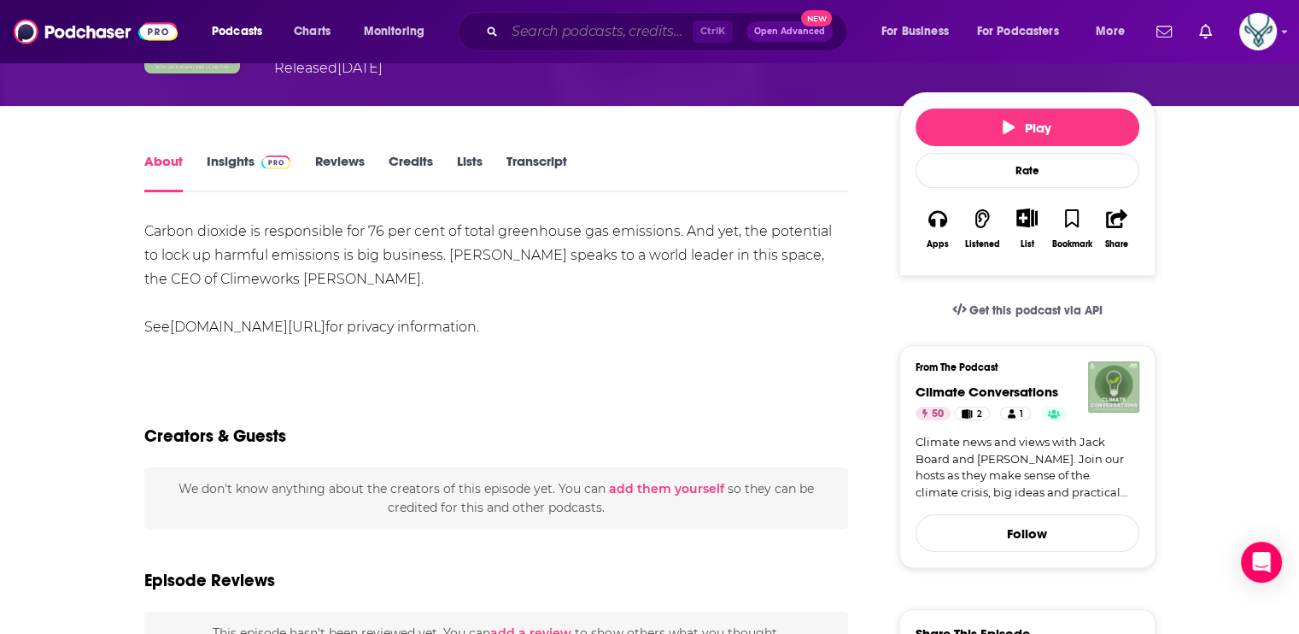
click at [558, 36] on input "Search podcasts, credits, & more..." at bounding box center [599, 31] width 188 height 27
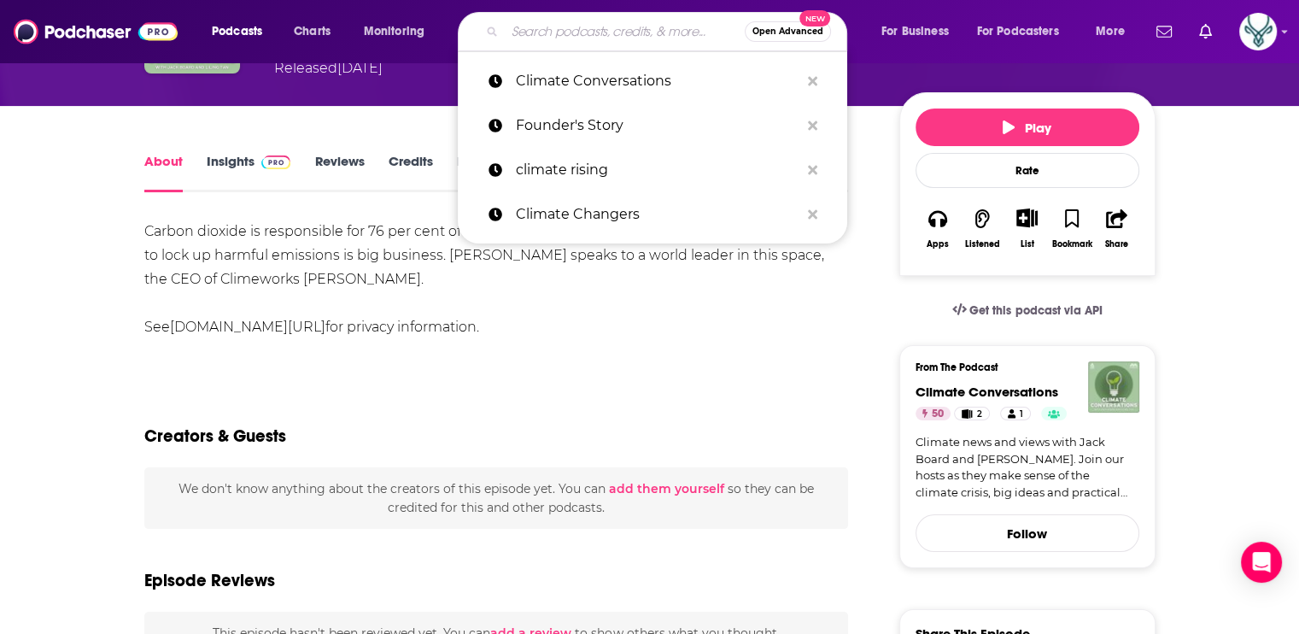
paste input "Climate Confident"
type input "Climate Confident"
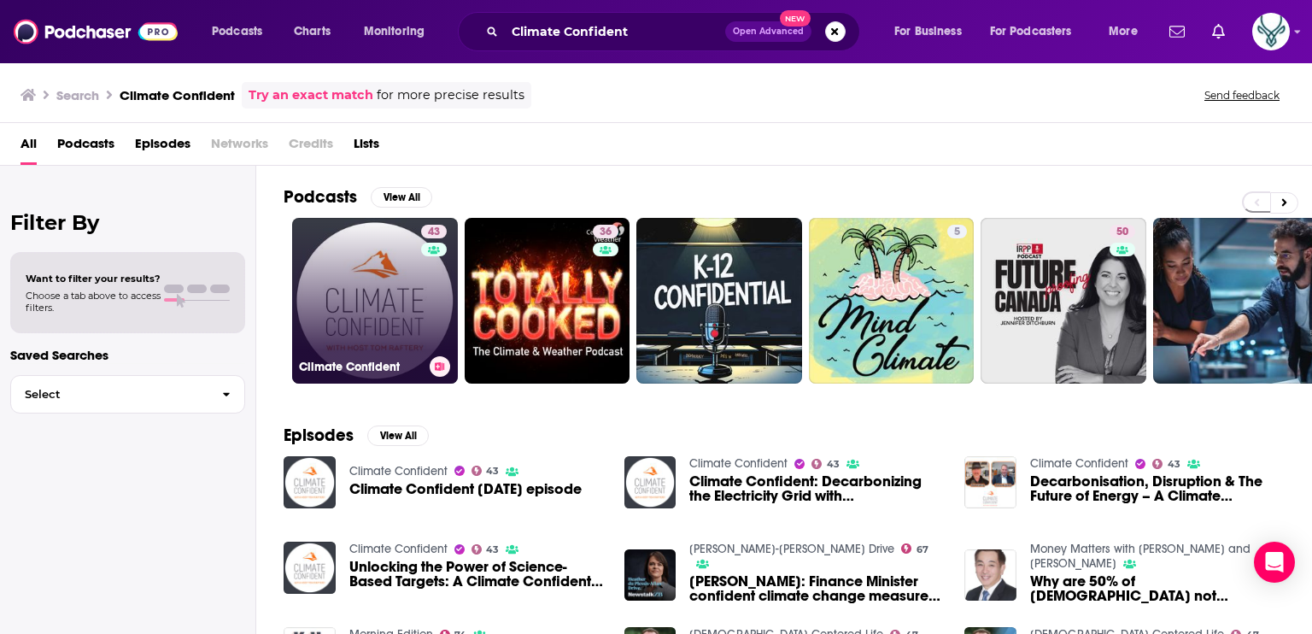
click at [361, 274] on link "43 Climate Confident" at bounding box center [375, 301] width 166 height 166
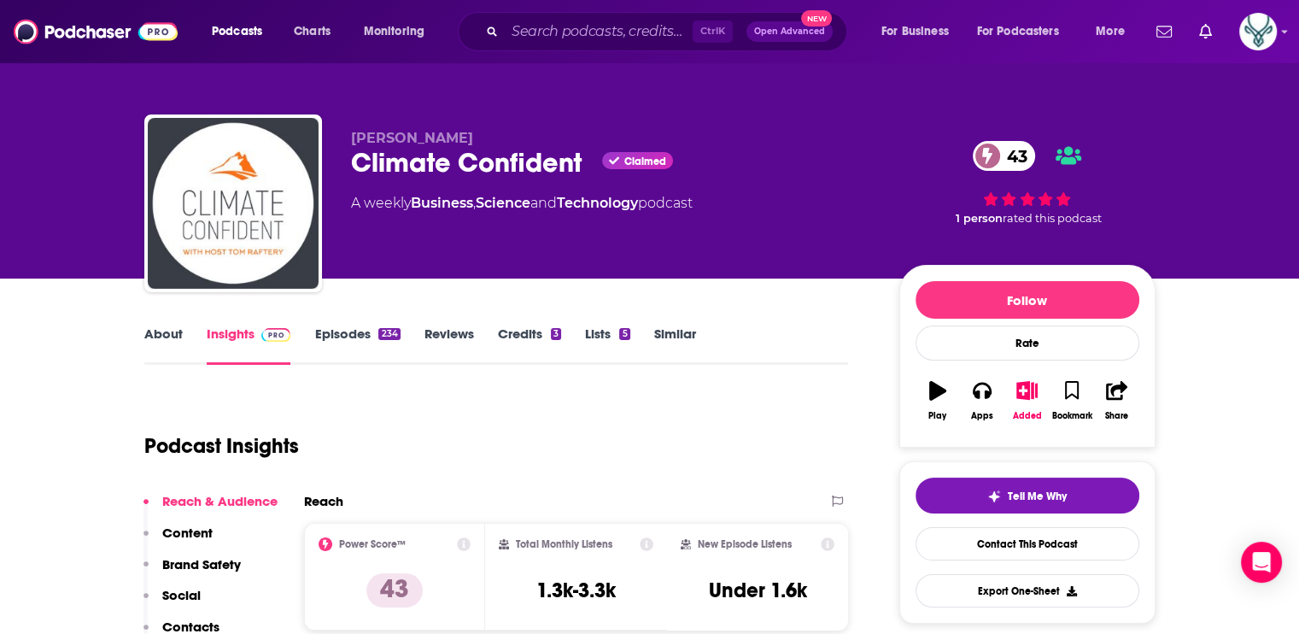
click at [157, 335] on link "About" at bounding box center [163, 345] width 38 height 39
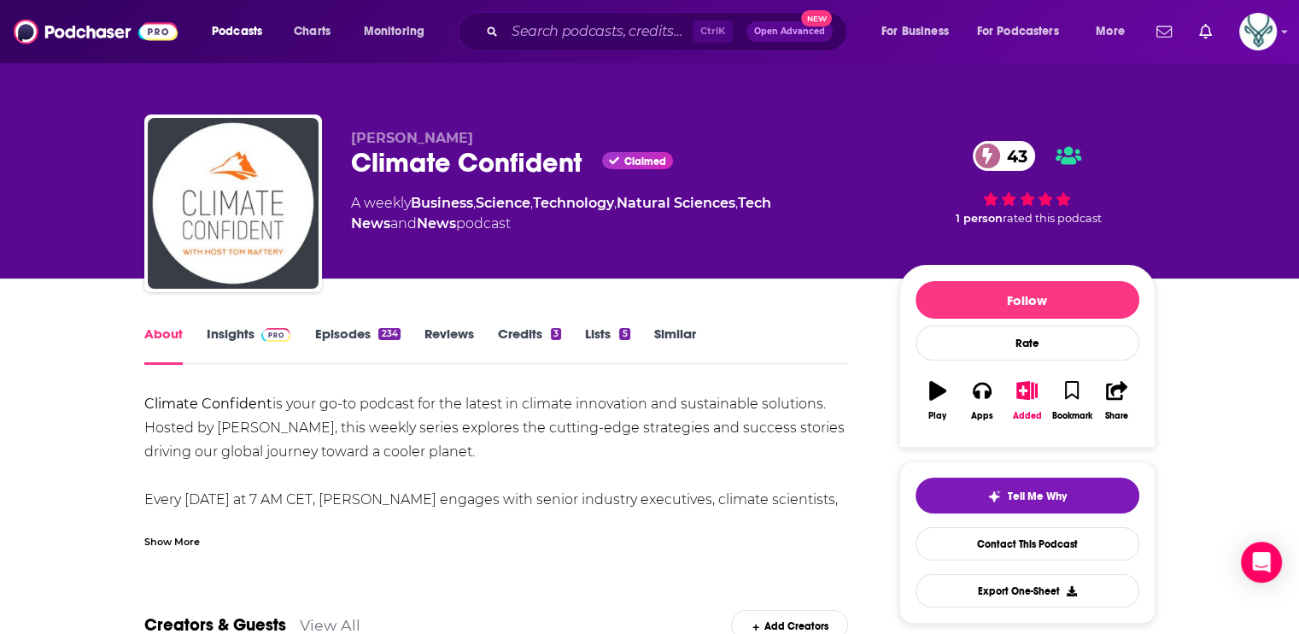
click at [826, 325] on div "About Insights Episodes 234 Reviews Credits 3 Lists 5 Similar" at bounding box center [496, 344] width 705 height 42
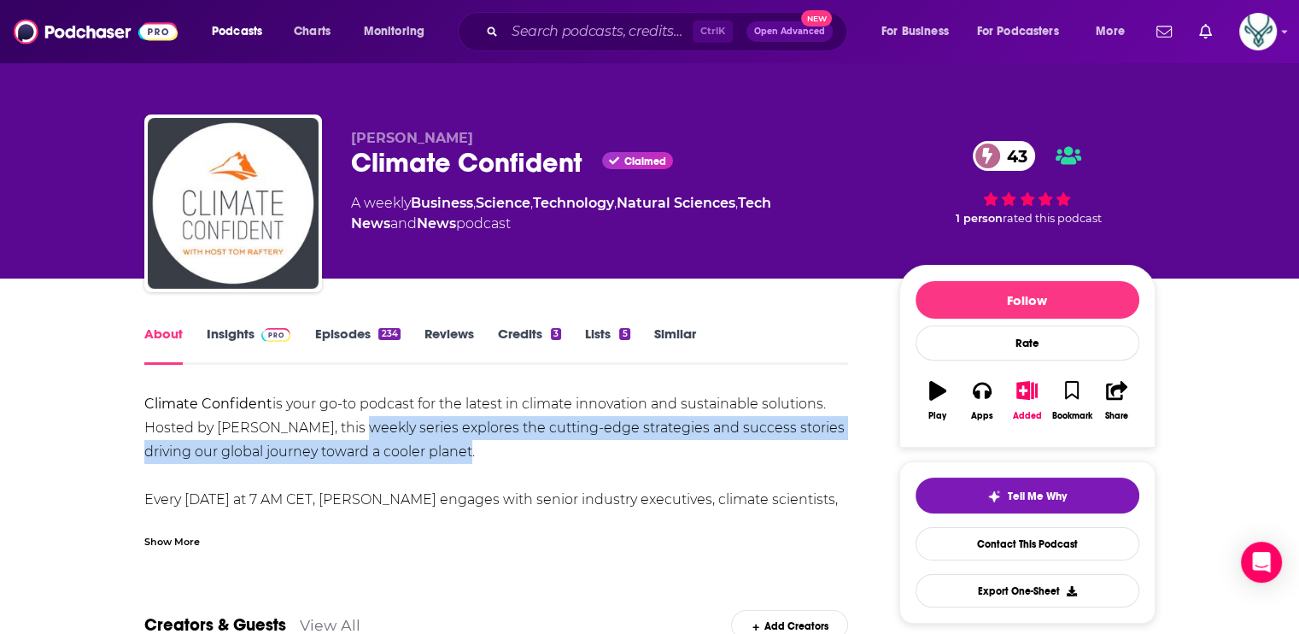
drag, startPoint x: 337, startPoint y: 423, endPoint x: 485, endPoint y: 461, distance: 152.7
click at [485, 461] on div "Climate Confident is your go-to podcast for the latest in climate innovation an…" at bounding box center [496, 535] width 705 height 287
drag, startPoint x: 485, startPoint y: 461, endPoint x: 406, endPoint y: 442, distance: 81.8
copy div "eekly series explores the cutting-edge strategies and success stories driving o…"
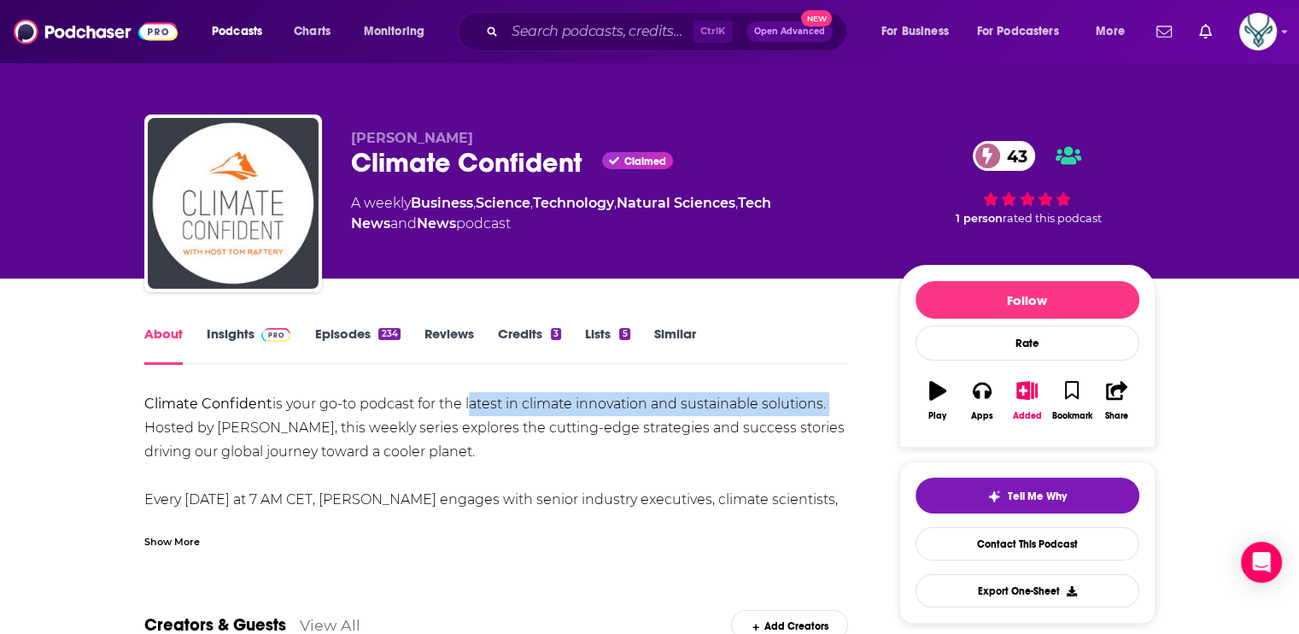
drag, startPoint x: 467, startPoint y: 401, endPoint x: 830, endPoint y: 401, distance: 363.1
click at [830, 401] on div "Climate Confident is your go-to podcast for the latest in climate innovation an…" at bounding box center [496, 535] width 705 height 287
drag, startPoint x: 830, startPoint y: 401, endPoint x: 739, endPoint y: 411, distance: 92.0
copy div "latest in climate innovation and sustainable solutions."
drag, startPoint x: 831, startPoint y: 313, endPoint x: 797, endPoint y: 320, distance: 34.9
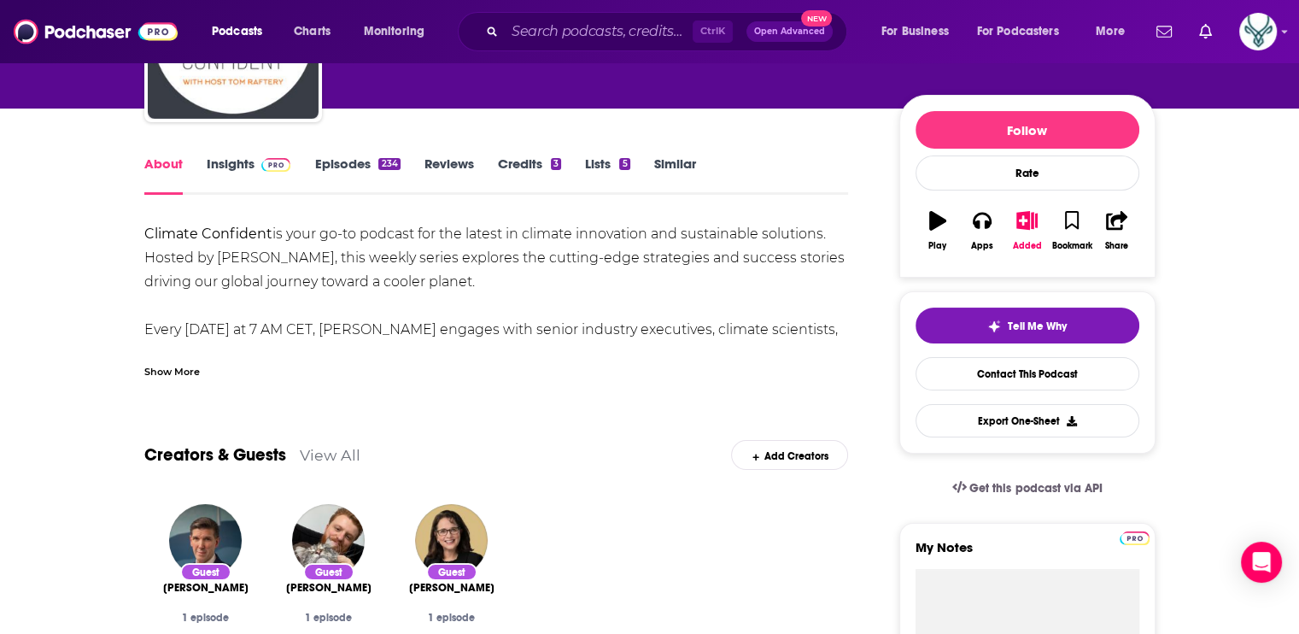
scroll to position [171, 0]
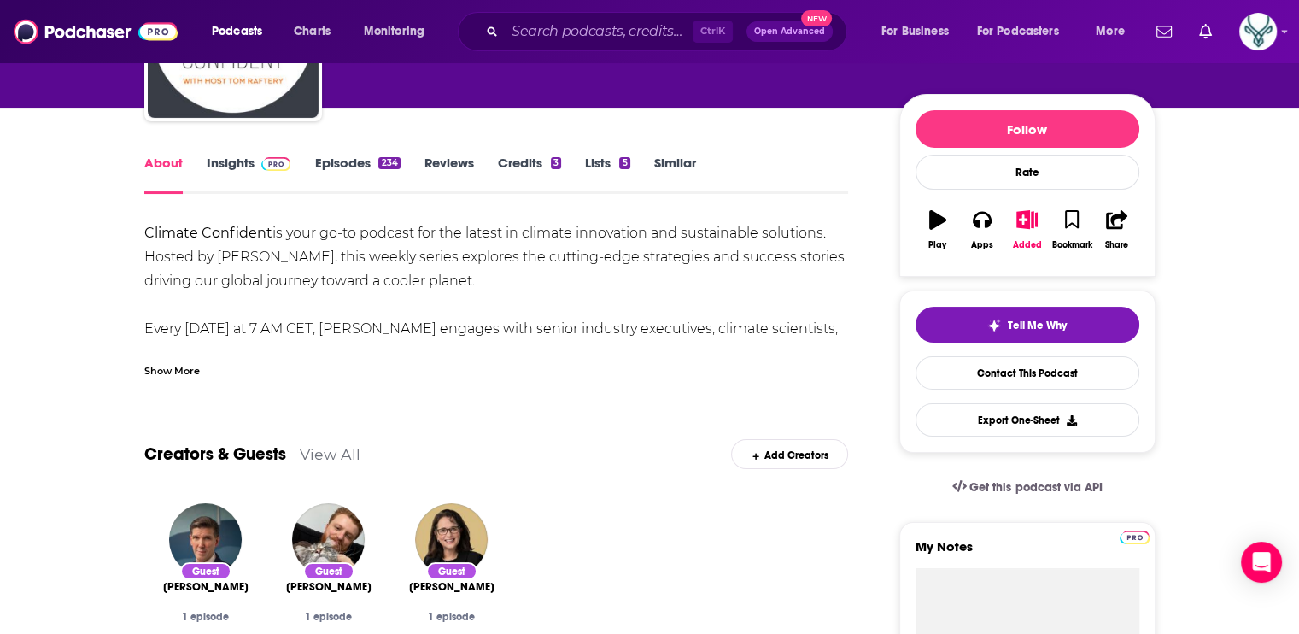
click at [335, 156] on link "Episodes 234" at bounding box center [356, 174] width 85 height 39
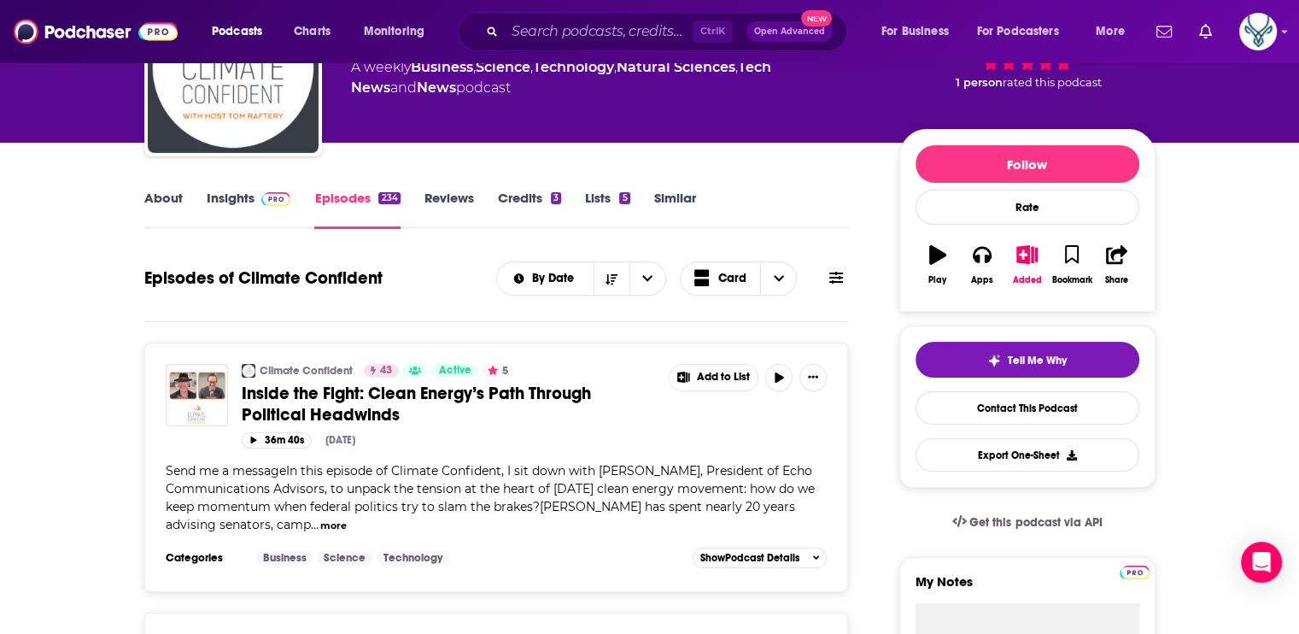
scroll to position [171, 0]
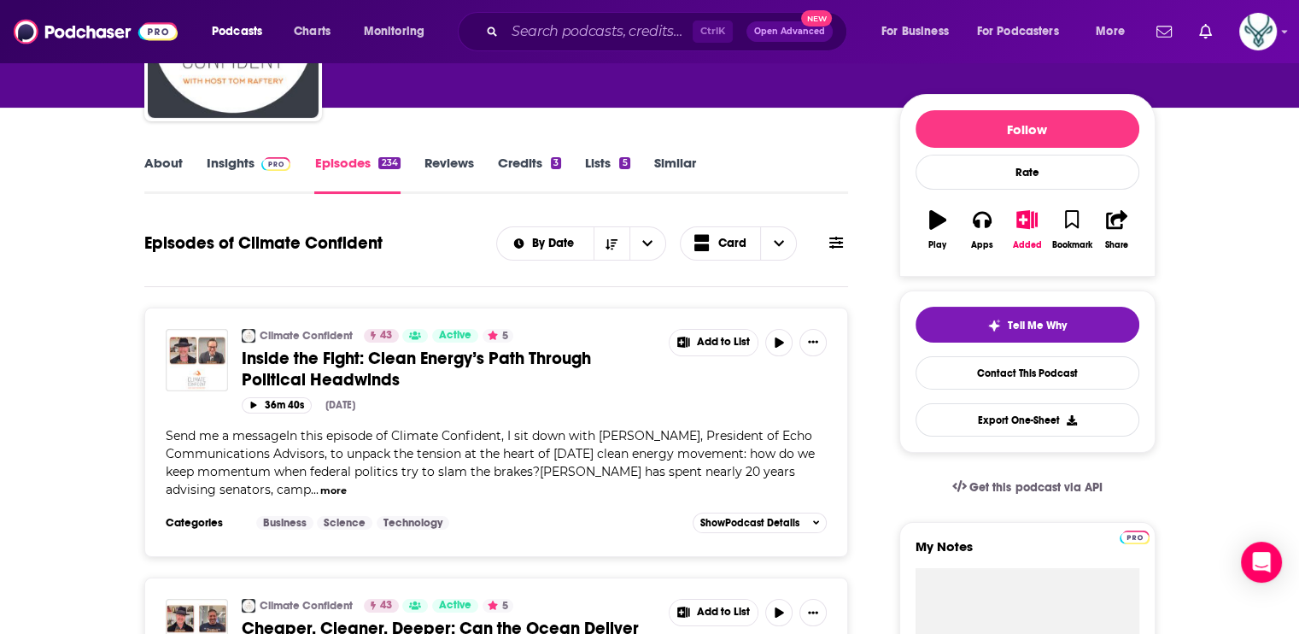
click at [516, 363] on span "Inside the Fight: Clean Energy’s Path Through Political Headwinds" at bounding box center [416, 369] width 349 height 43
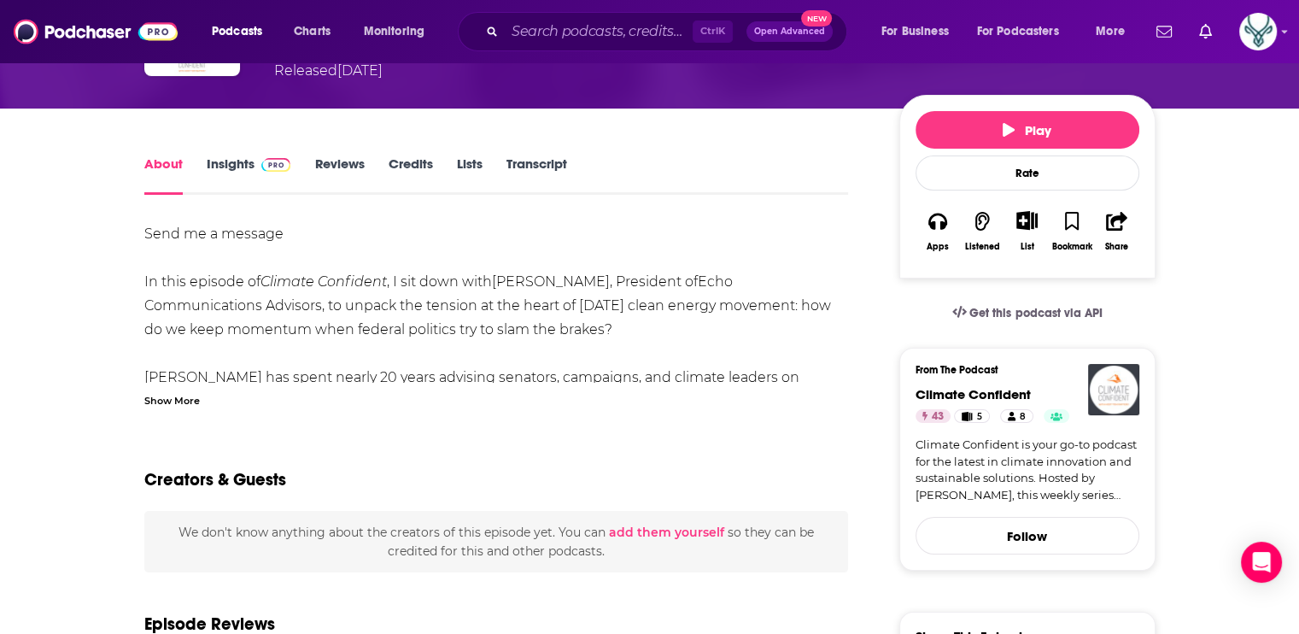
scroll to position [171, 0]
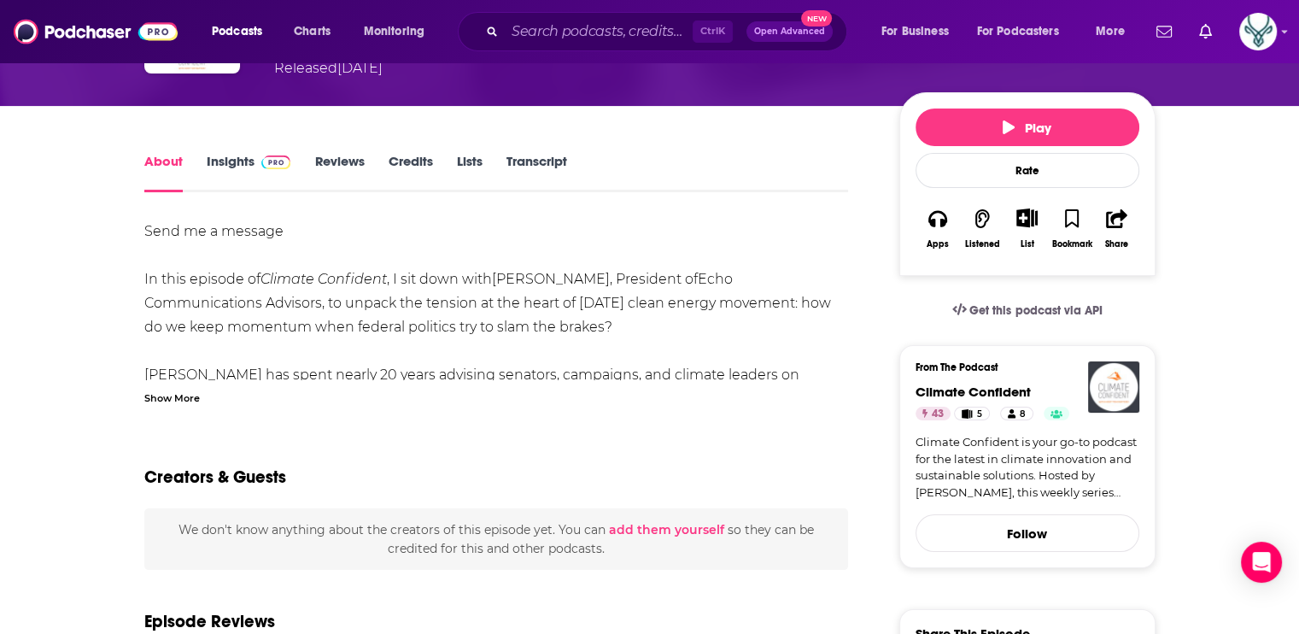
click at [173, 399] on div "Show More" at bounding box center [172, 397] width 56 height 16
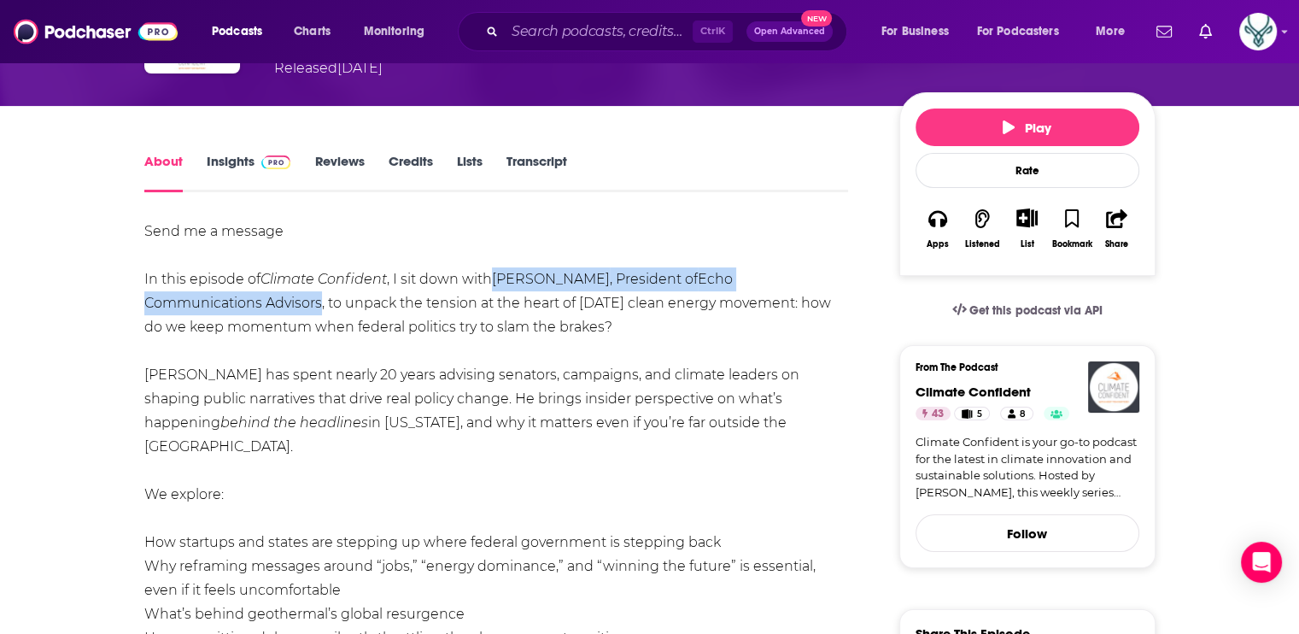
drag, startPoint x: 493, startPoint y: 279, endPoint x: 200, endPoint y: 304, distance: 294.2
drag, startPoint x: 200, startPoint y: 304, endPoint x: 150, endPoint y: 304, distance: 49.6
copy div "[PERSON_NAME] , President of Echo Communications Advisors"
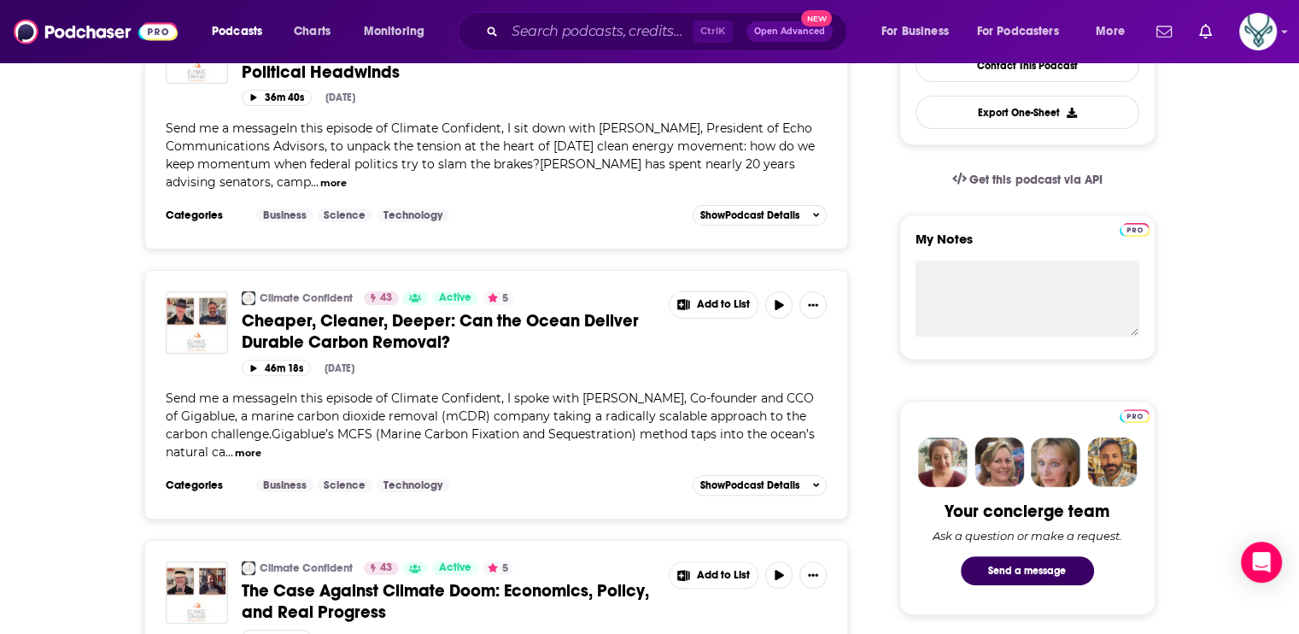
scroll to position [513, 0]
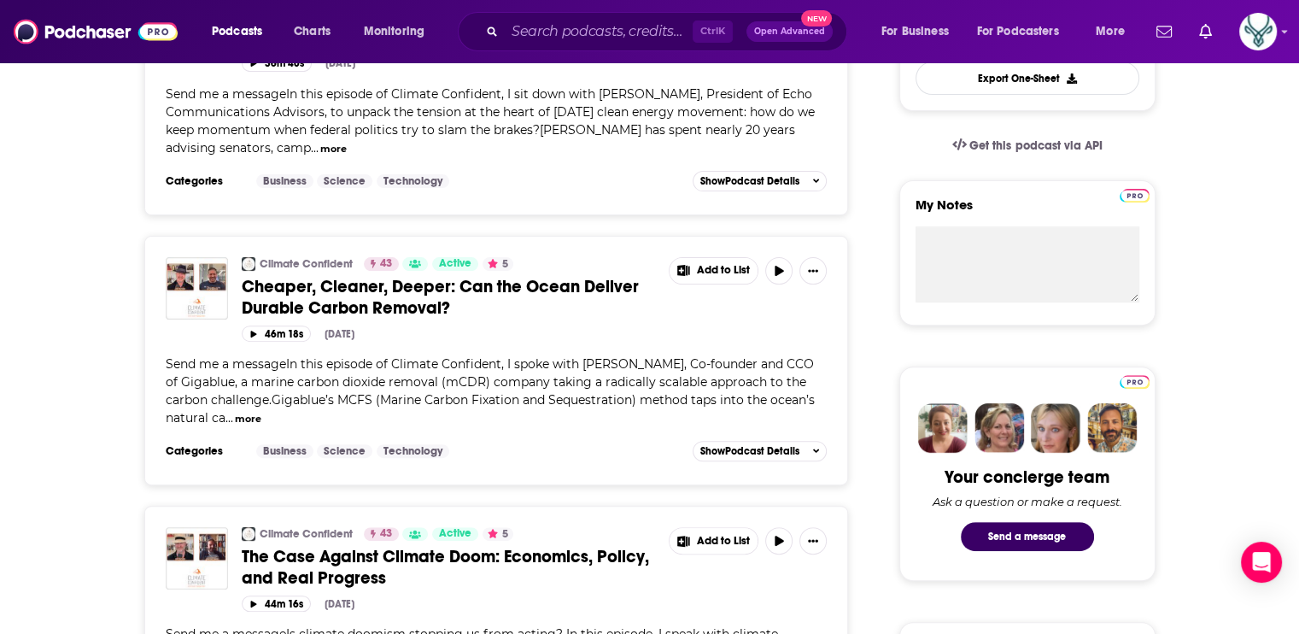
click at [429, 296] on span "Cheaper, Cleaner, Deeper: Can the Ocean Deliver Durable Carbon Removal?" at bounding box center [440, 297] width 397 height 43
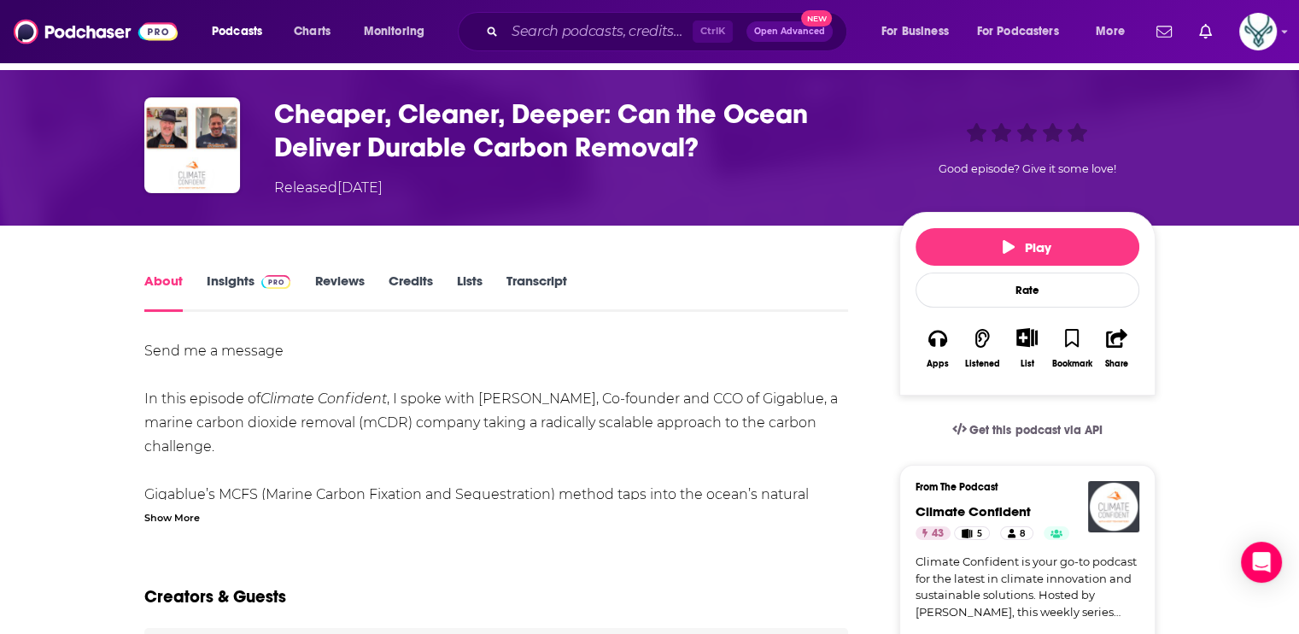
scroll to position [85, 0]
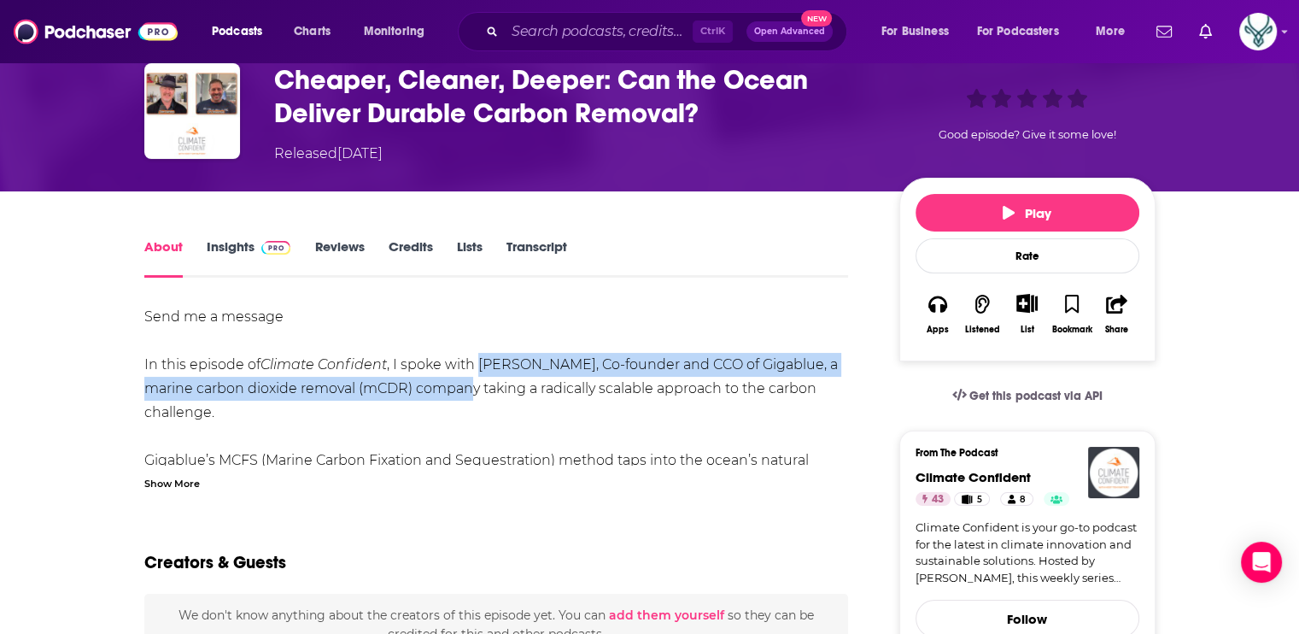
drag, startPoint x: 478, startPoint y: 364, endPoint x: 478, endPoint y: 388, distance: 23.9
drag, startPoint x: 478, startPoint y: 388, endPoint x: 449, endPoint y: 384, distance: 30.1
copy div "[PERSON_NAME], Co-founder and CCO of Gigablue, a marine carbon dioxide removal …"
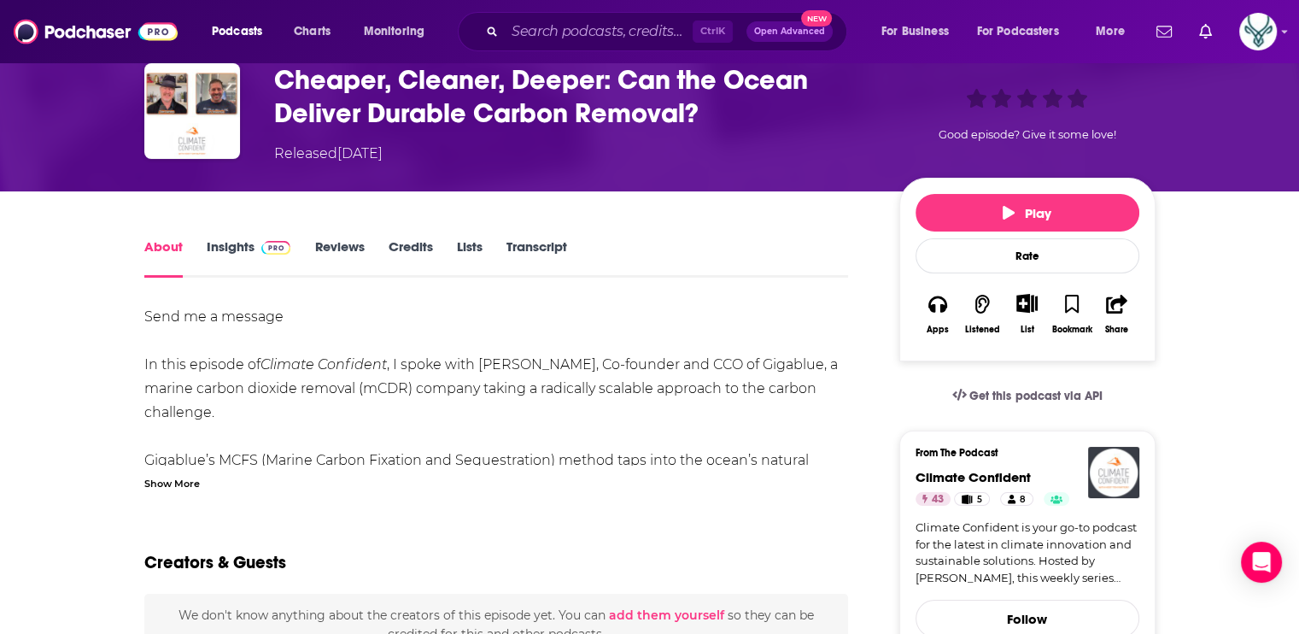
click at [176, 487] on div "Show More" at bounding box center [172, 482] width 56 height 16
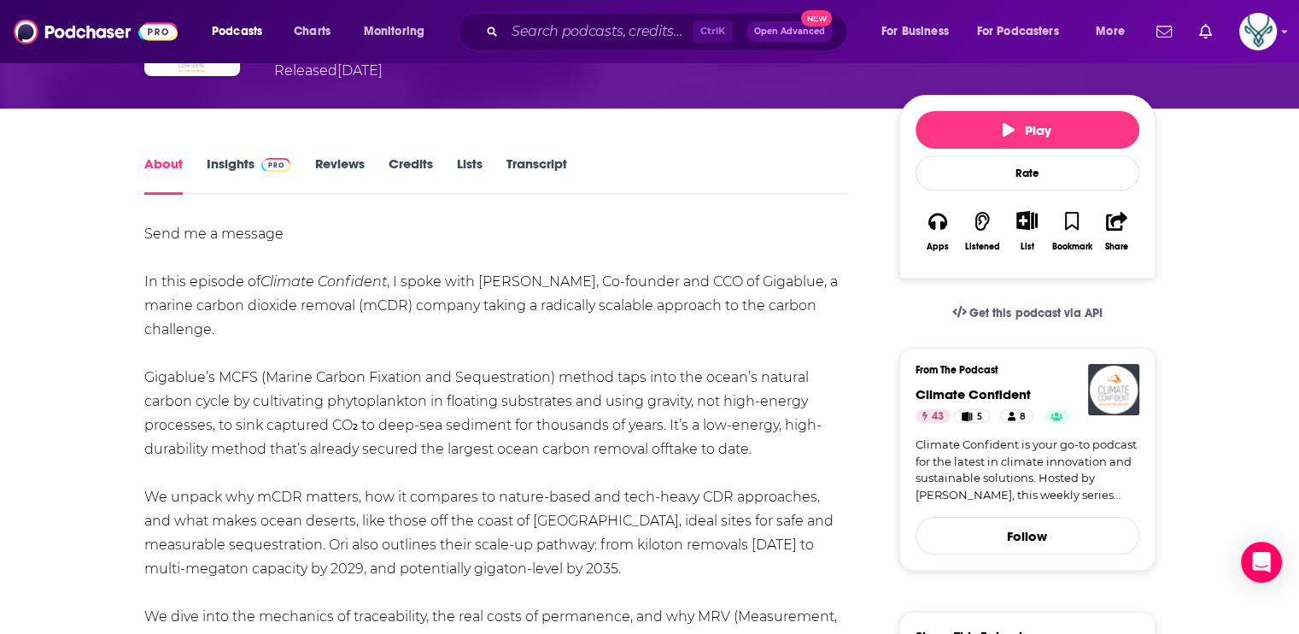
scroll to position [171, 0]
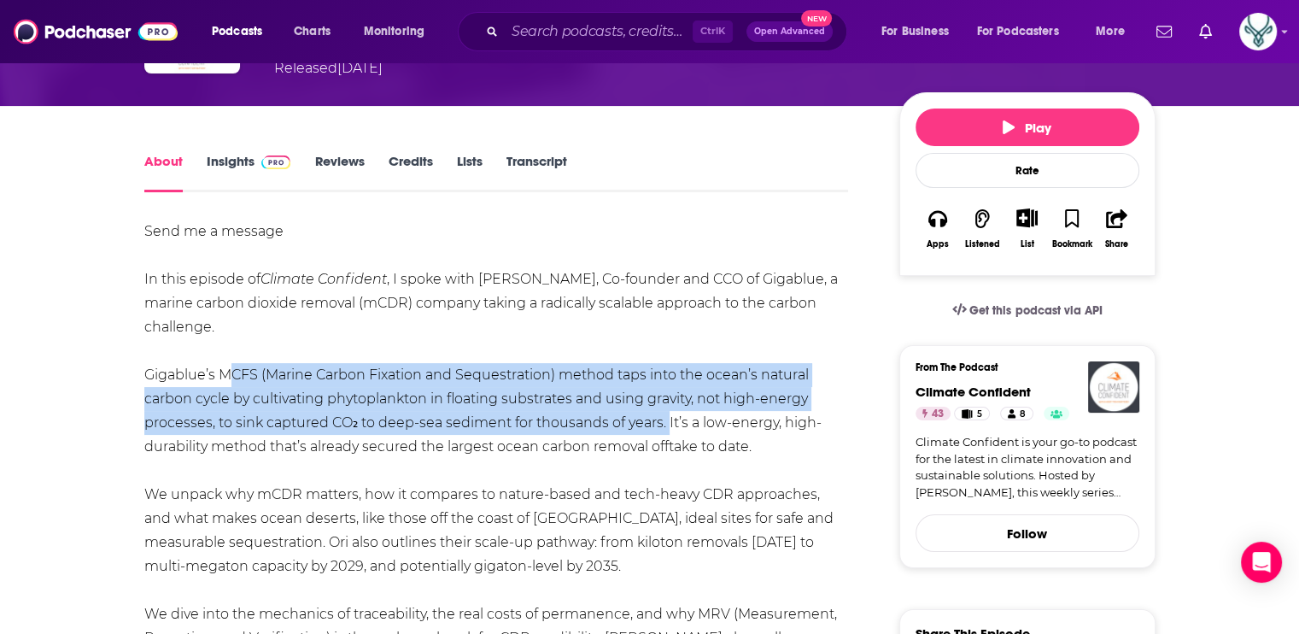
drag, startPoint x: 220, startPoint y: 369, endPoint x: 660, endPoint y: 425, distance: 443.6
drag, startPoint x: 660, startPoint y: 425, endPoint x: 545, endPoint y: 414, distance: 115.0
copy div "MCFS (Marine Carbon Fixation and Sequestration) method taps into the ocean’s na…"
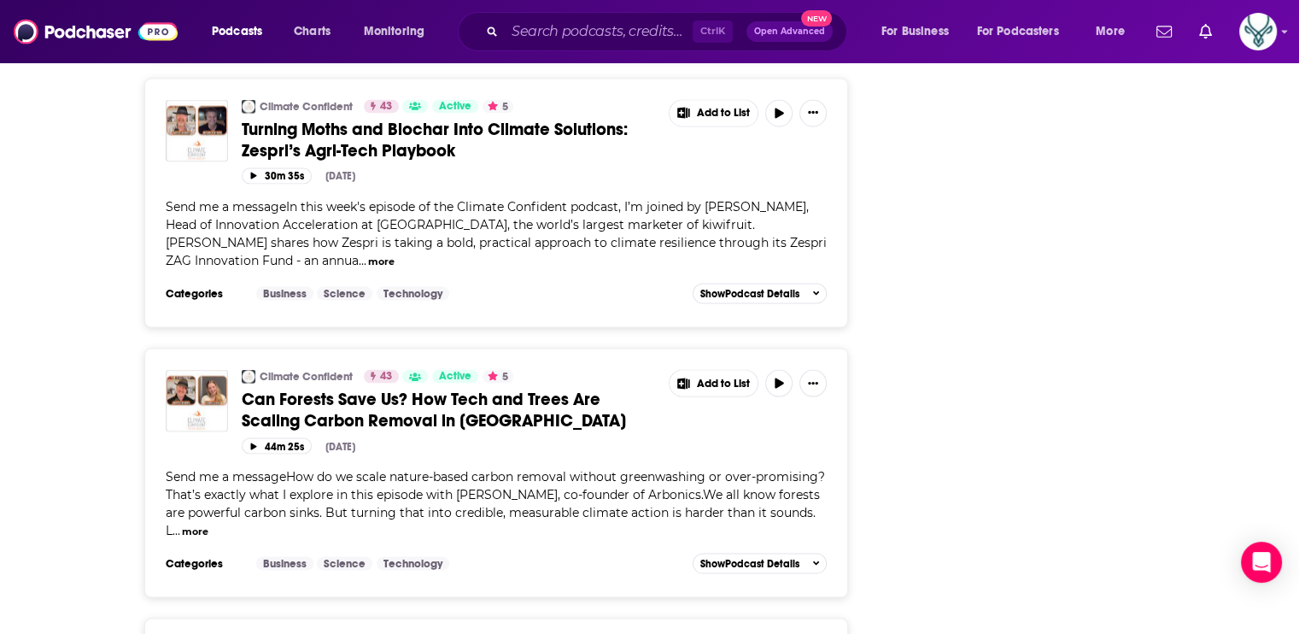
scroll to position [3417, 0]
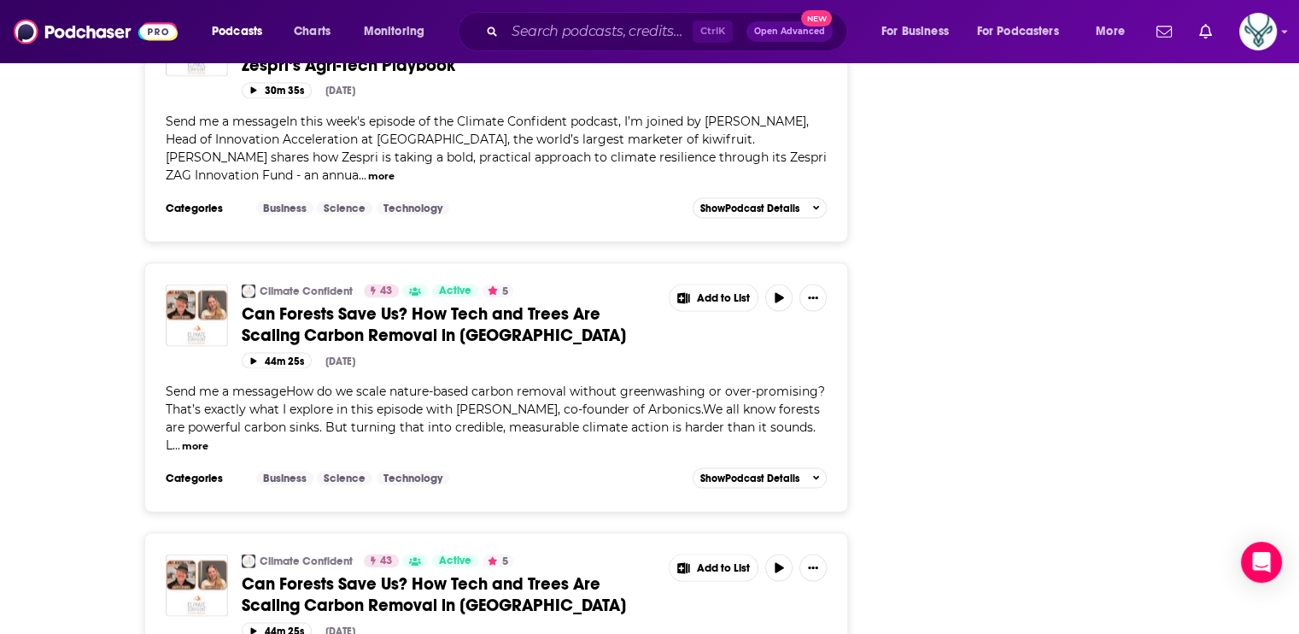
click at [414, 303] on span "Can Forests Save Us? How Tech and Trees Are Scaling Carbon Removal in [GEOGRAPH…" at bounding box center [434, 324] width 384 height 43
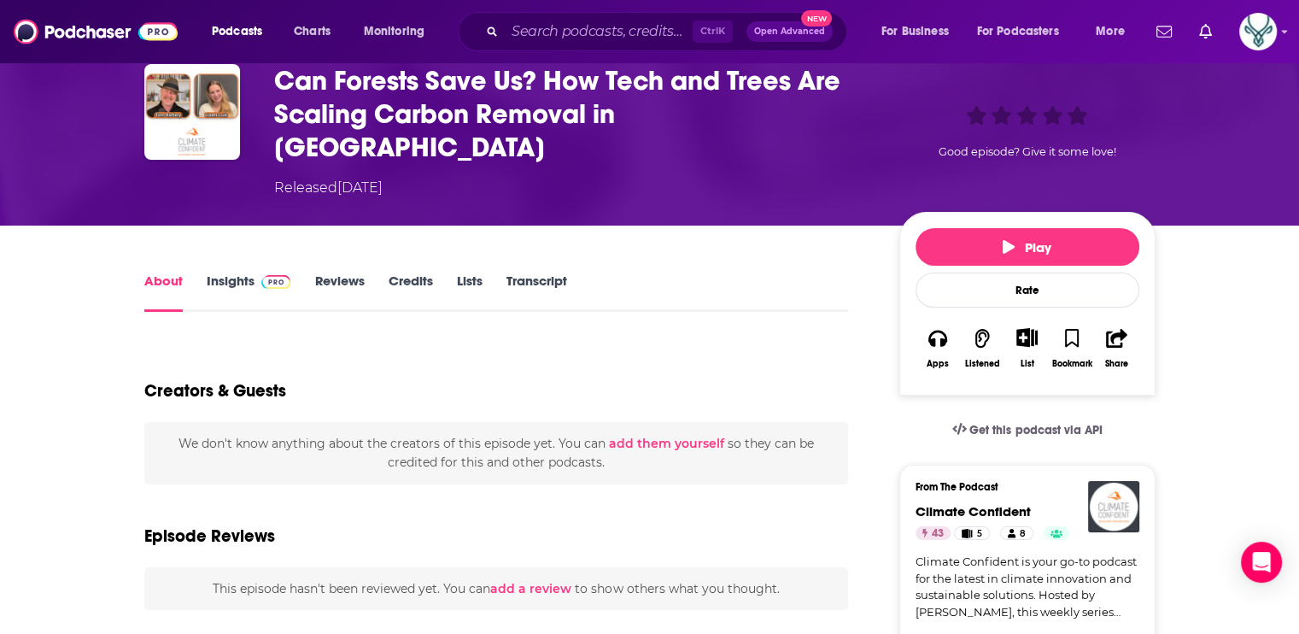
scroll to position [85, 0]
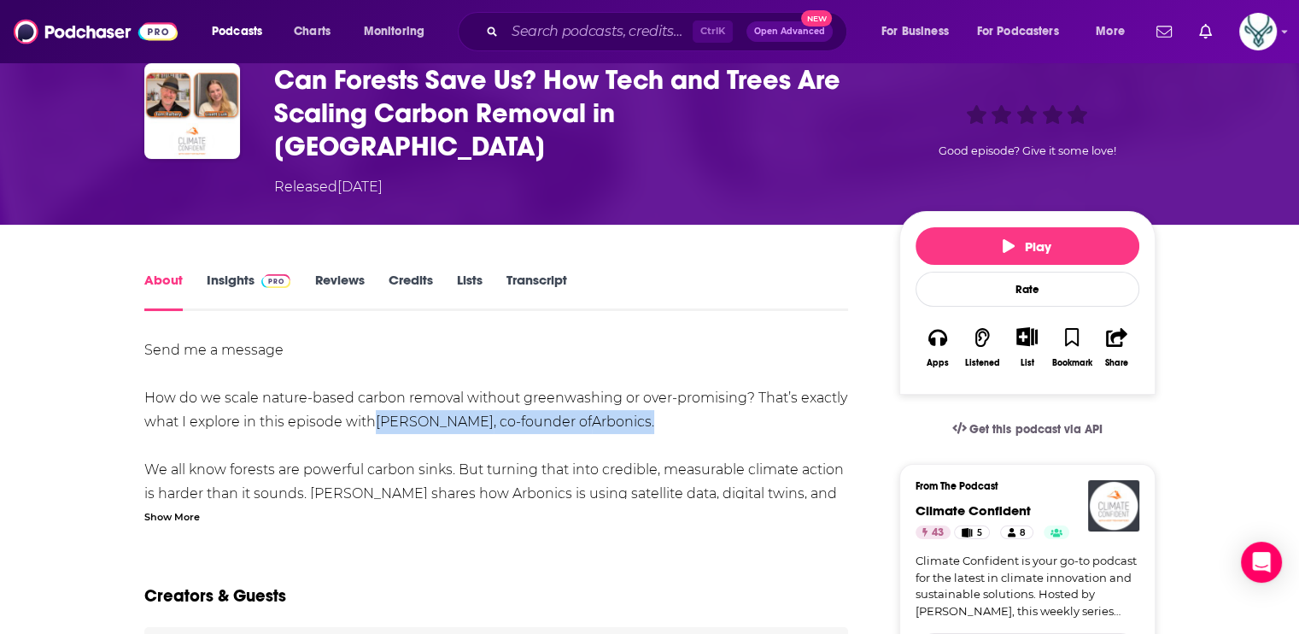
drag, startPoint x: 622, startPoint y: 389, endPoint x: 376, endPoint y: 390, distance: 246.1
drag, startPoint x: 376, startPoint y: 390, endPoint x: 480, endPoint y: 386, distance: 104.3
copy div "[PERSON_NAME] , co-founder of Arbonics ."
click at [162, 507] on div "Show More" at bounding box center [172, 515] width 56 height 16
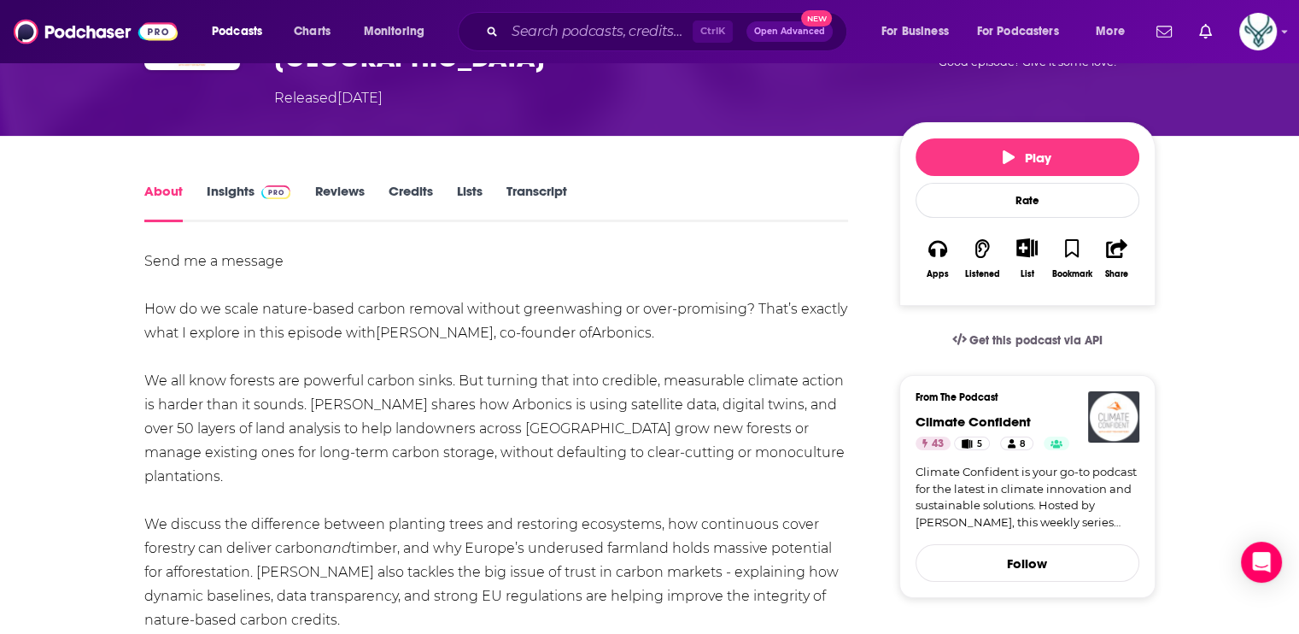
scroll to position [256, 0]
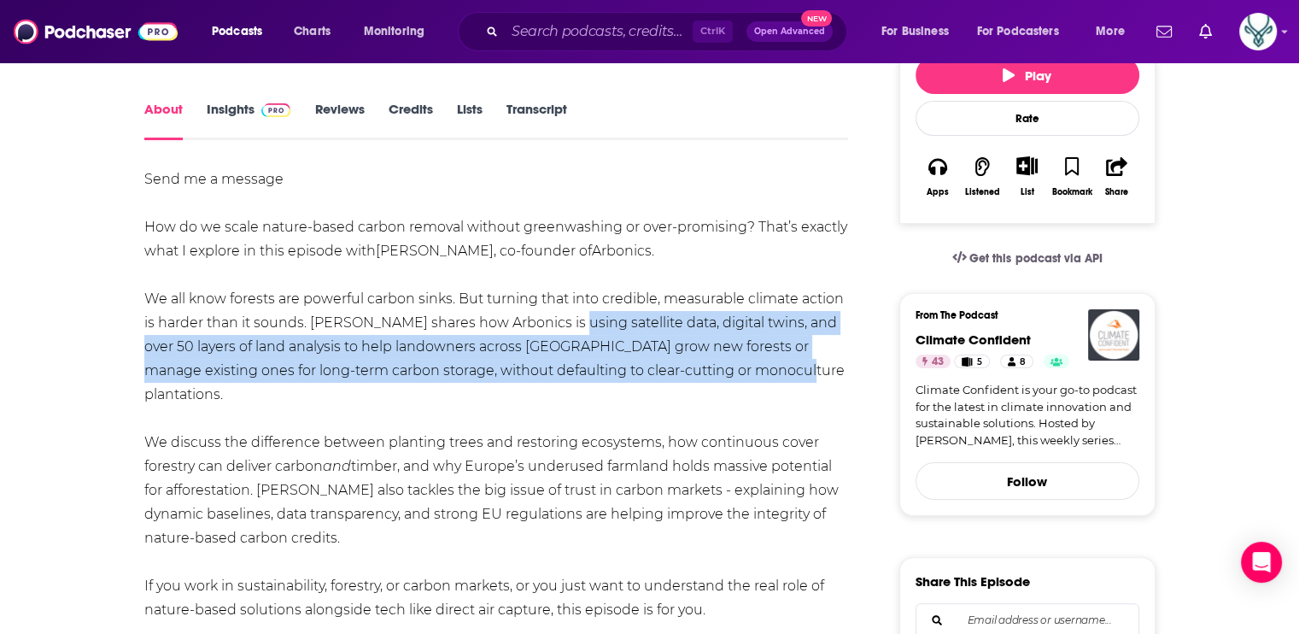
drag, startPoint x: 547, startPoint y: 287, endPoint x: 769, endPoint y: 342, distance: 228.8
drag, startPoint x: 769, startPoint y: 342, endPoint x: 607, endPoint y: 308, distance: 165.9
copy div "satellite data, digital twins, and over 50 layers of land analysis to help land…"
